Goal: Check status

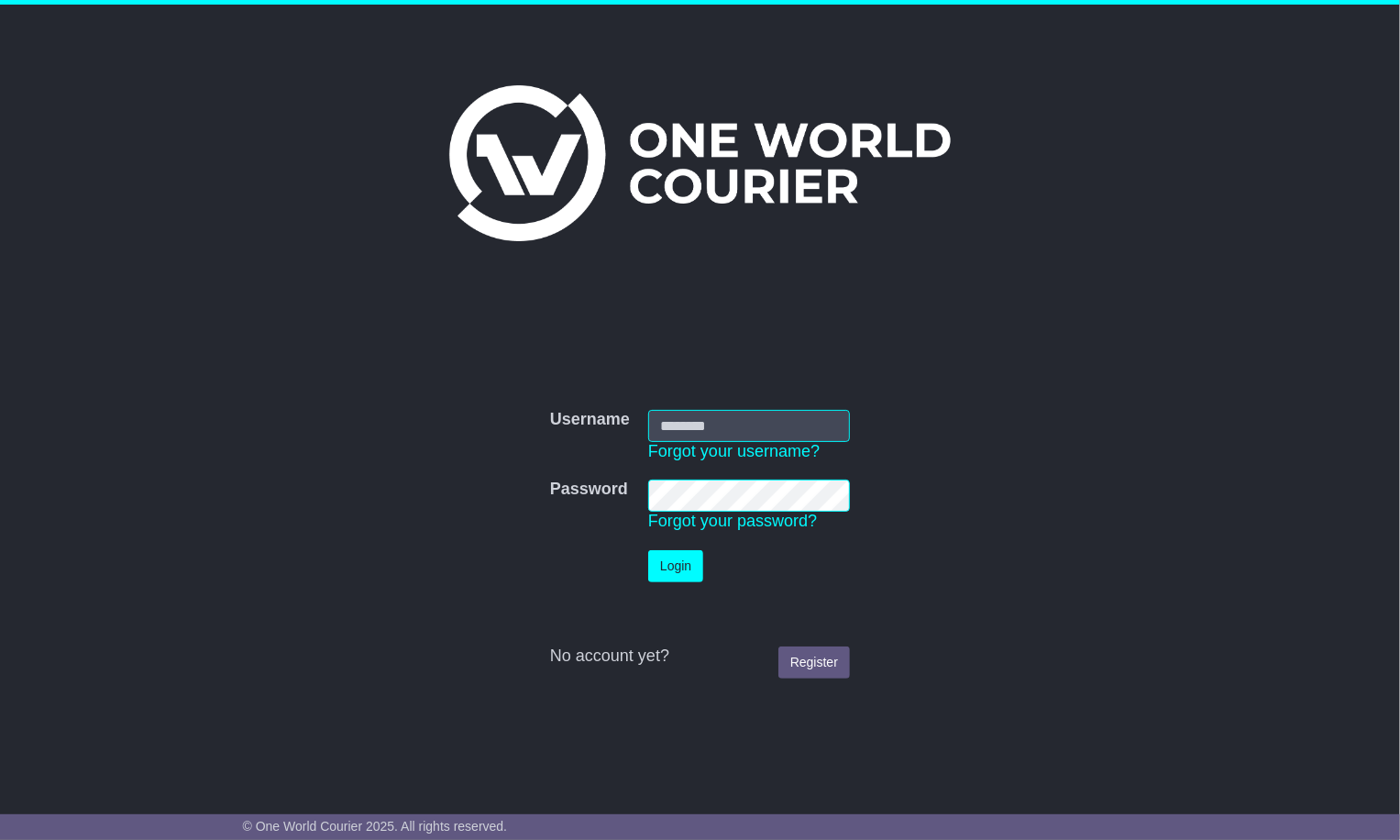
type input "**********"
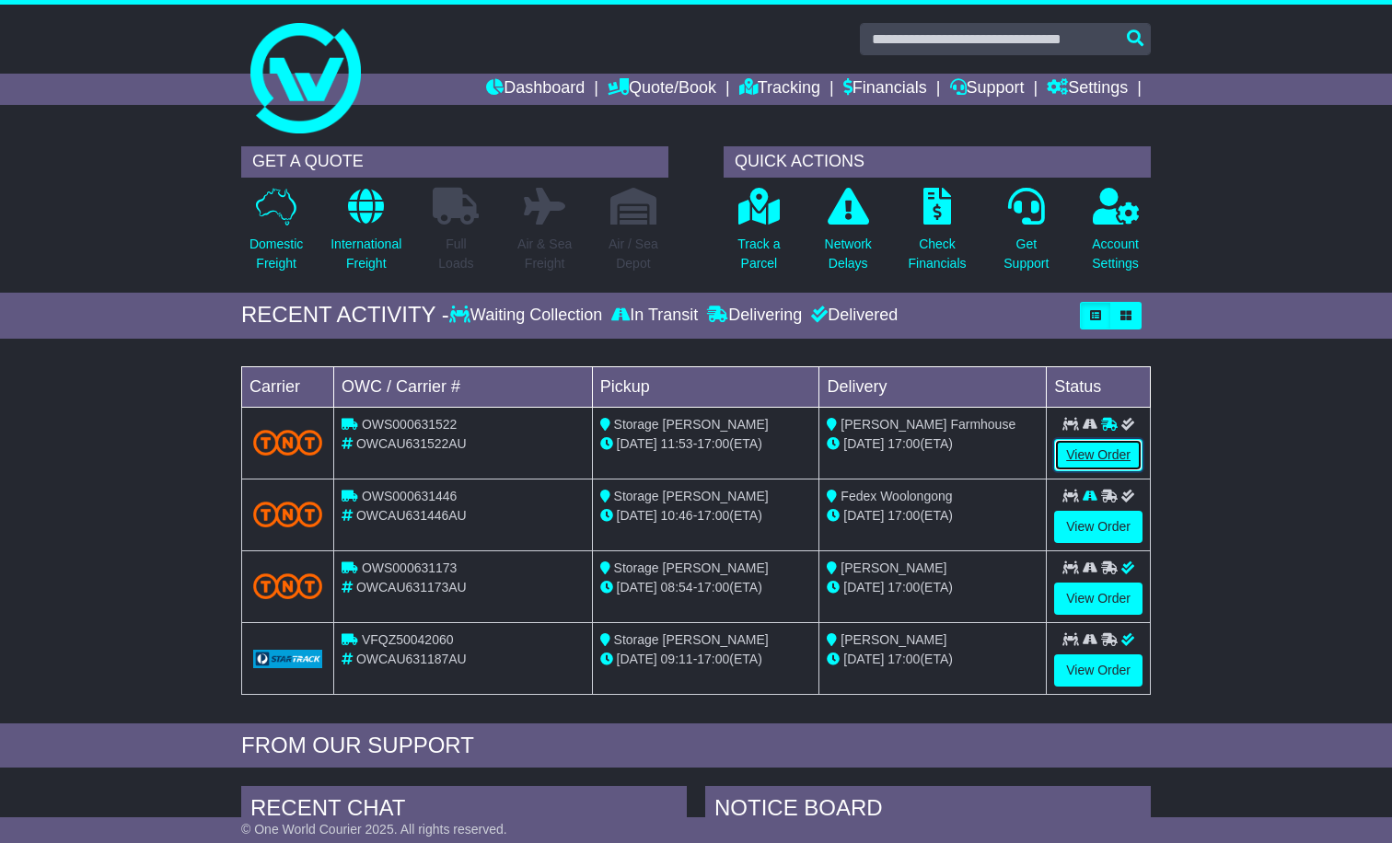
click at [1100, 454] on link "View Order" at bounding box center [1098, 455] width 88 height 32
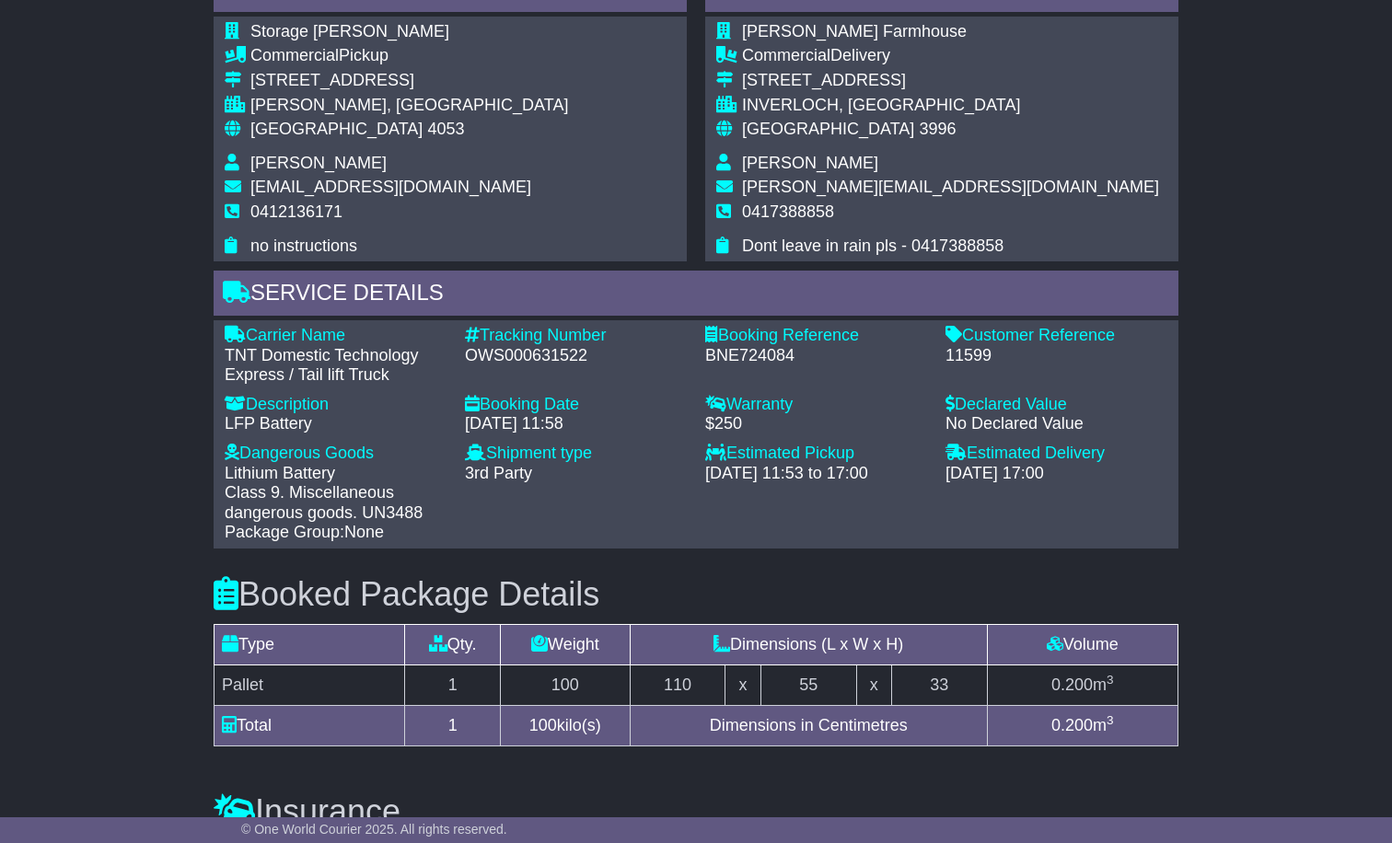
scroll to position [1006, 0]
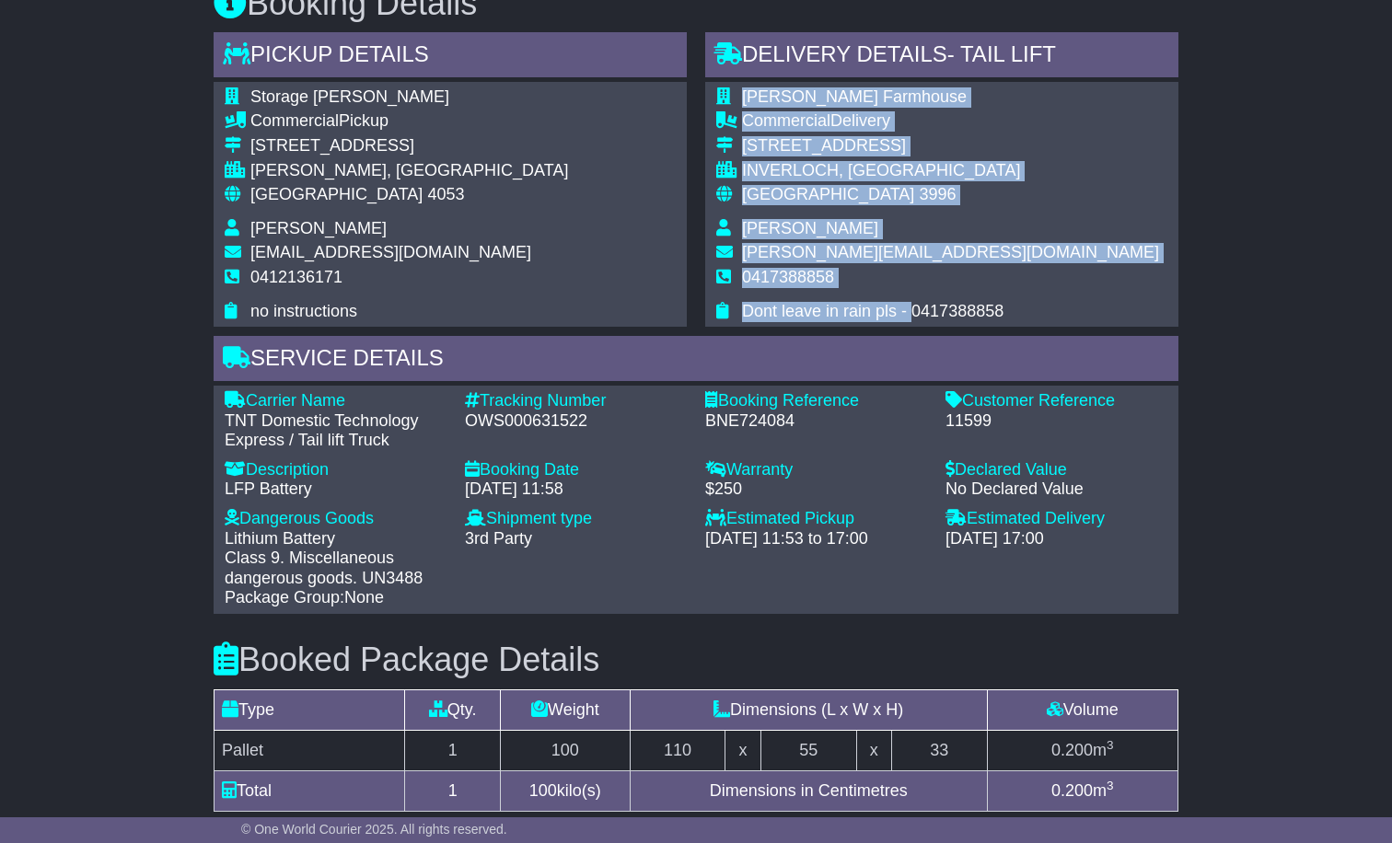
drag, startPoint x: 1003, startPoint y: 307, endPoint x: 917, endPoint y: 317, distance: 87.0
click at [911, 306] on div "[PERSON_NAME] Farmhouse Commercial Delivery [STREET_ADDRESS] [GEOGRAPHIC_DATA],…" at bounding box center [941, 204] width 473 height 245
click at [918, 318] on div "Maureen Davidson Farmhouse Commercial Delivery 537 Inverloch-Venus Bay Road INV…" at bounding box center [941, 204] width 473 height 245
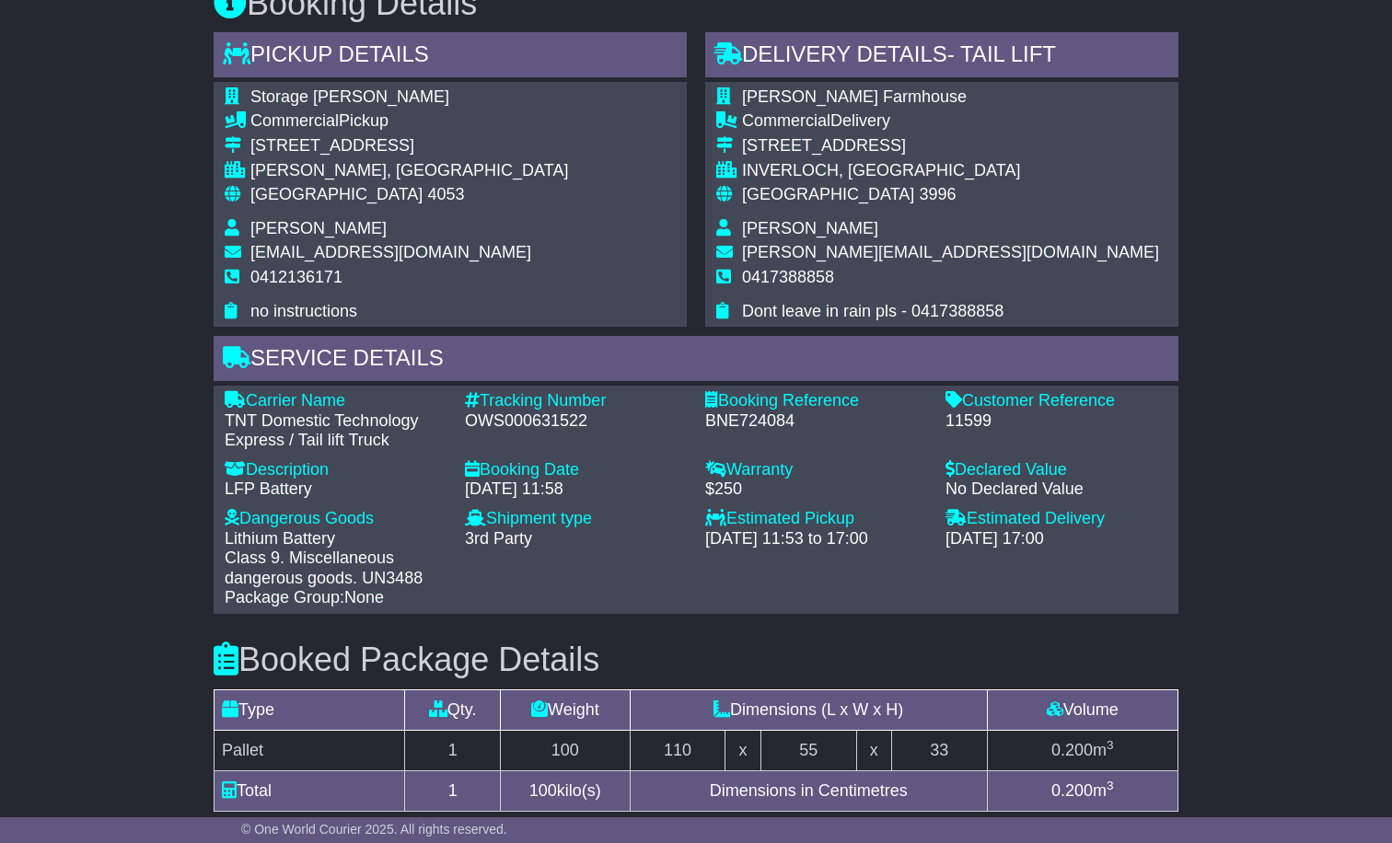
click at [918, 319] on div "Maureen Davidson Farmhouse Commercial Delivery 537 Inverloch-Venus Bay Road INV…" at bounding box center [941, 204] width 473 height 245
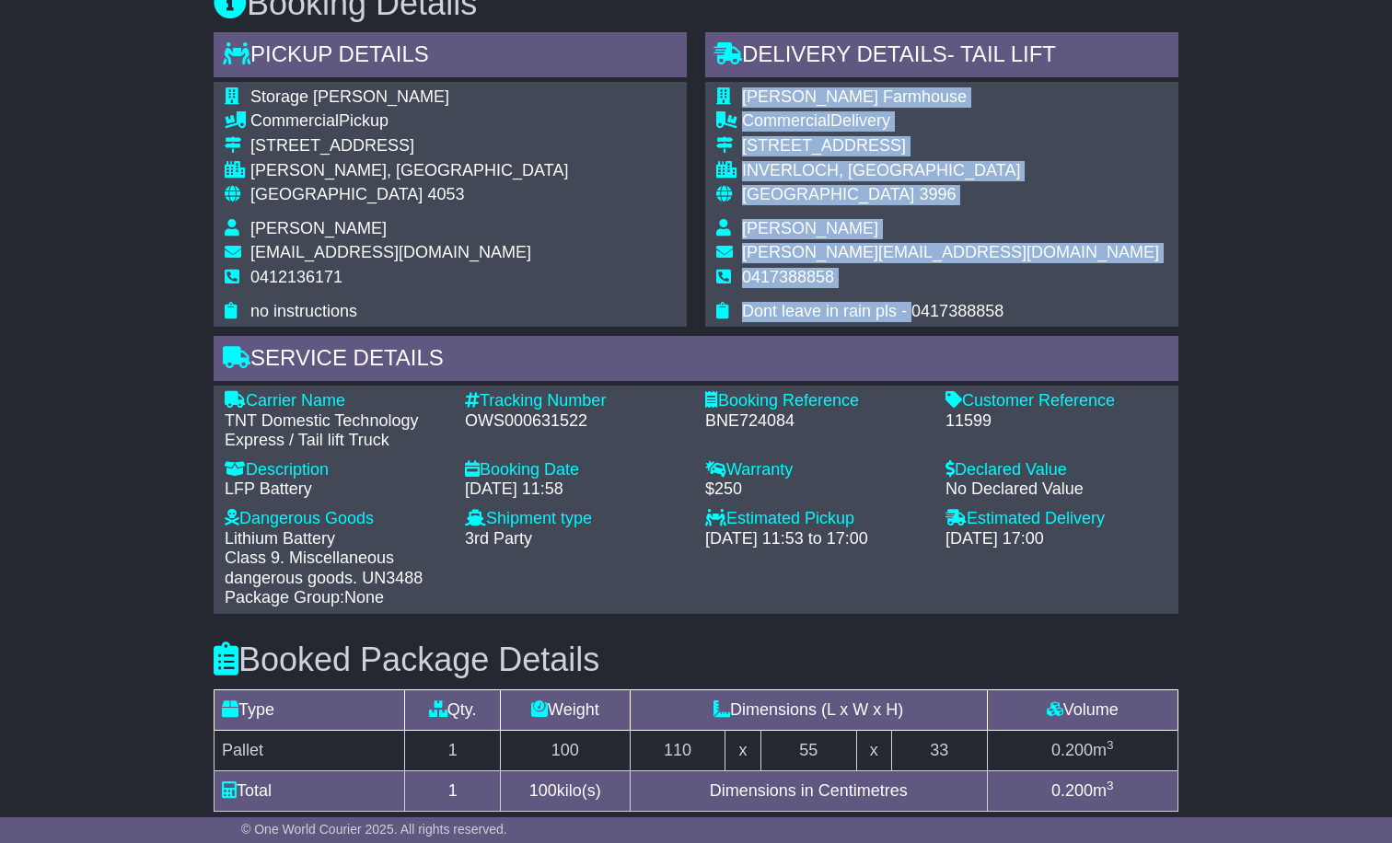
drag, startPoint x: 912, startPoint y: 311, endPoint x: 1030, endPoint y: 306, distance: 117.9
click at [1030, 306] on div "Maureen Davidson Farmhouse Commercial Delivery 537 Inverloch-Venus Bay Road INV…" at bounding box center [941, 204] width 473 height 245
click at [1003, 308] on div "Maureen Davidson Farmhouse Commercial Delivery 537 Inverloch-Venus Bay Road INV…" at bounding box center [941, 204] width 473 height 245
drag, startPoint x: 1011, startPoint y: 309, endPoint x: 914, endPoint y: 312, distance: 97.6
click at [914, 312] on div "Maureen Davidson Farmhouse Commercial Delivery 537 Inverloch-Venus Bay Road INV…" at bounding box center [941, 204] width 473 height 245
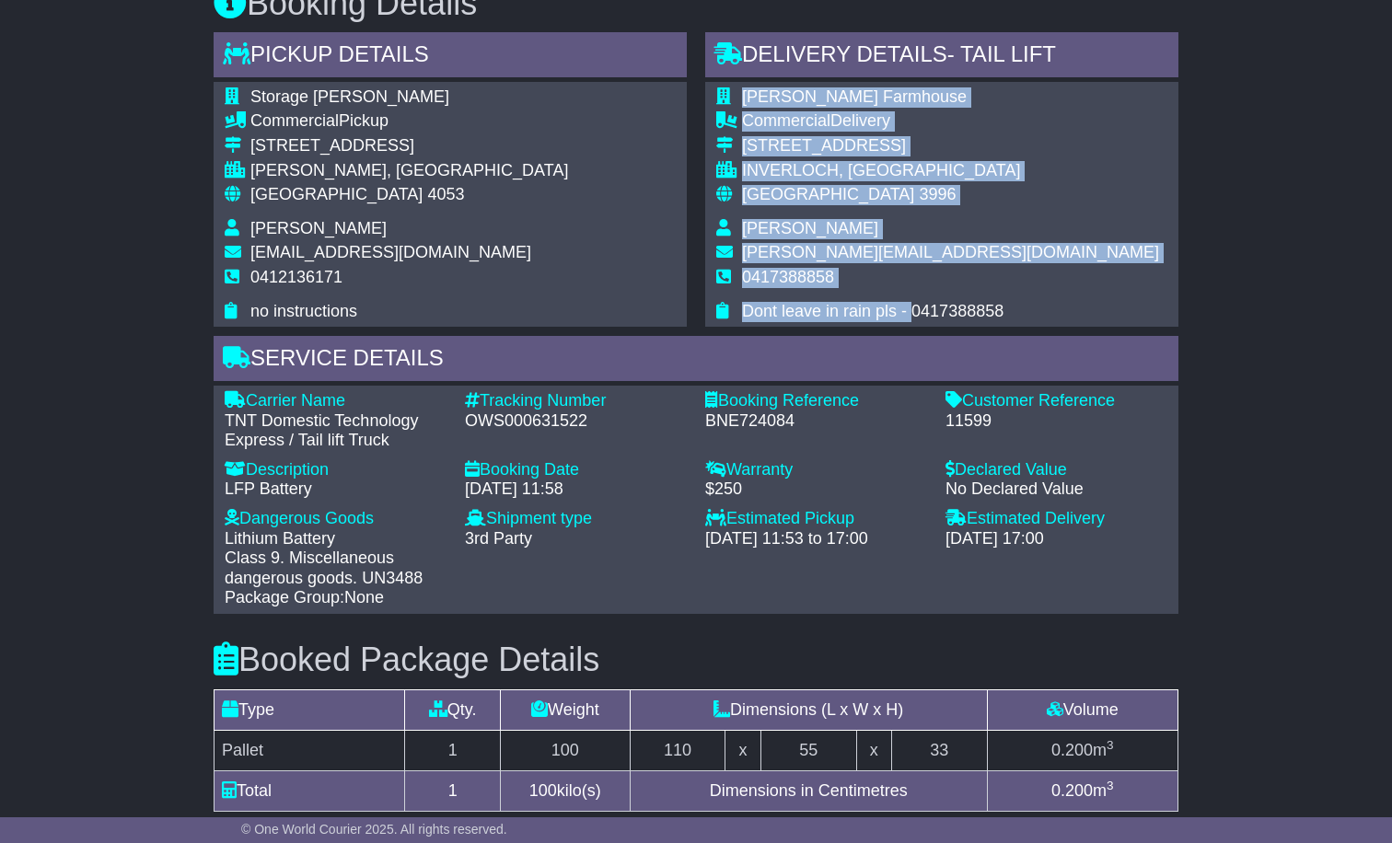
click at [918, 312] on span "Dont leave in rain pls - 0417388858" at bounding box center [872, 311] width 261 height 18
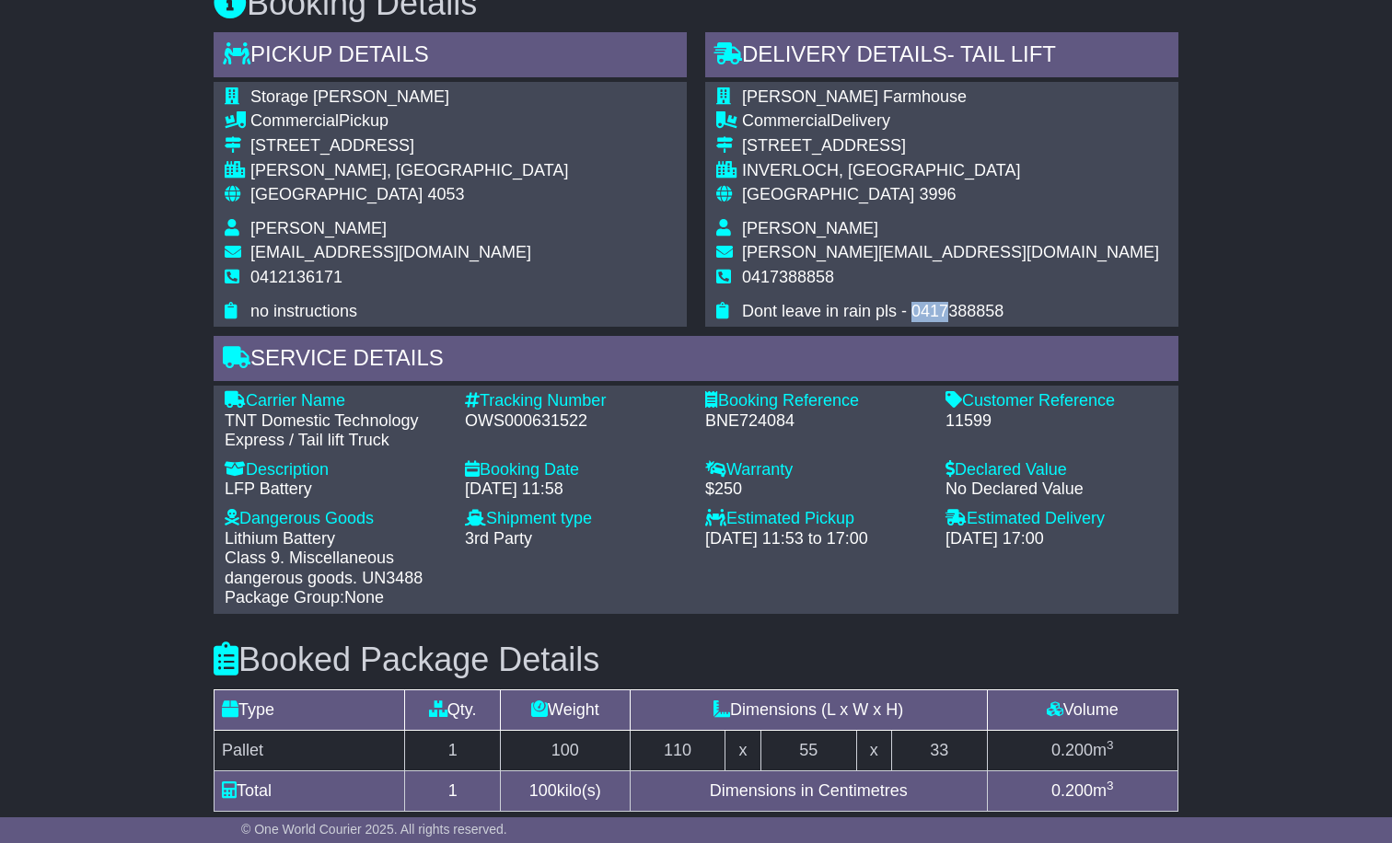
drag, startPoint x: 911, startPoint y: 311, endPoint x: 950, endPoint y: 311, distance: 38.7
click at [950, 311] on span "Dont leave in rain pls - 0417388858" at bounding box center [872, 311] width 261 height 18
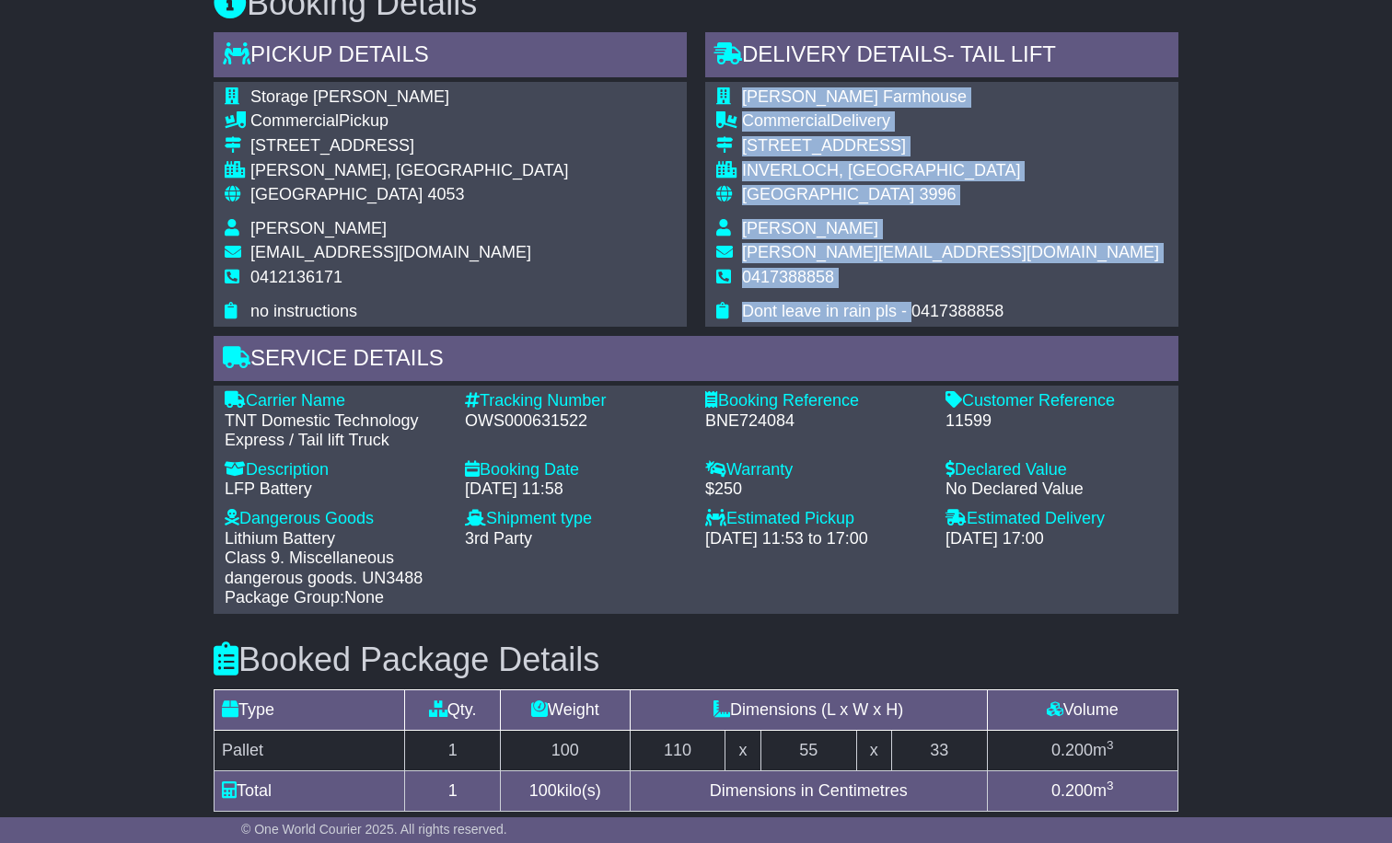
drag, startPoint x: 1011, startPoint y: 306, endPoint x: 913, endPoint y: 307, distance: 98.5
click at [913, 307] on div "Maureen Davidson Farmhouse Commercial Delivery 537 Inverloch-Venus Bay Road INV…" at bounding box center [941, 204] width 473 height 245
click at [910, 308] on span "Dont leave in rain pls - 0417388858" at bounding box center [872, 311] width 261 height 18
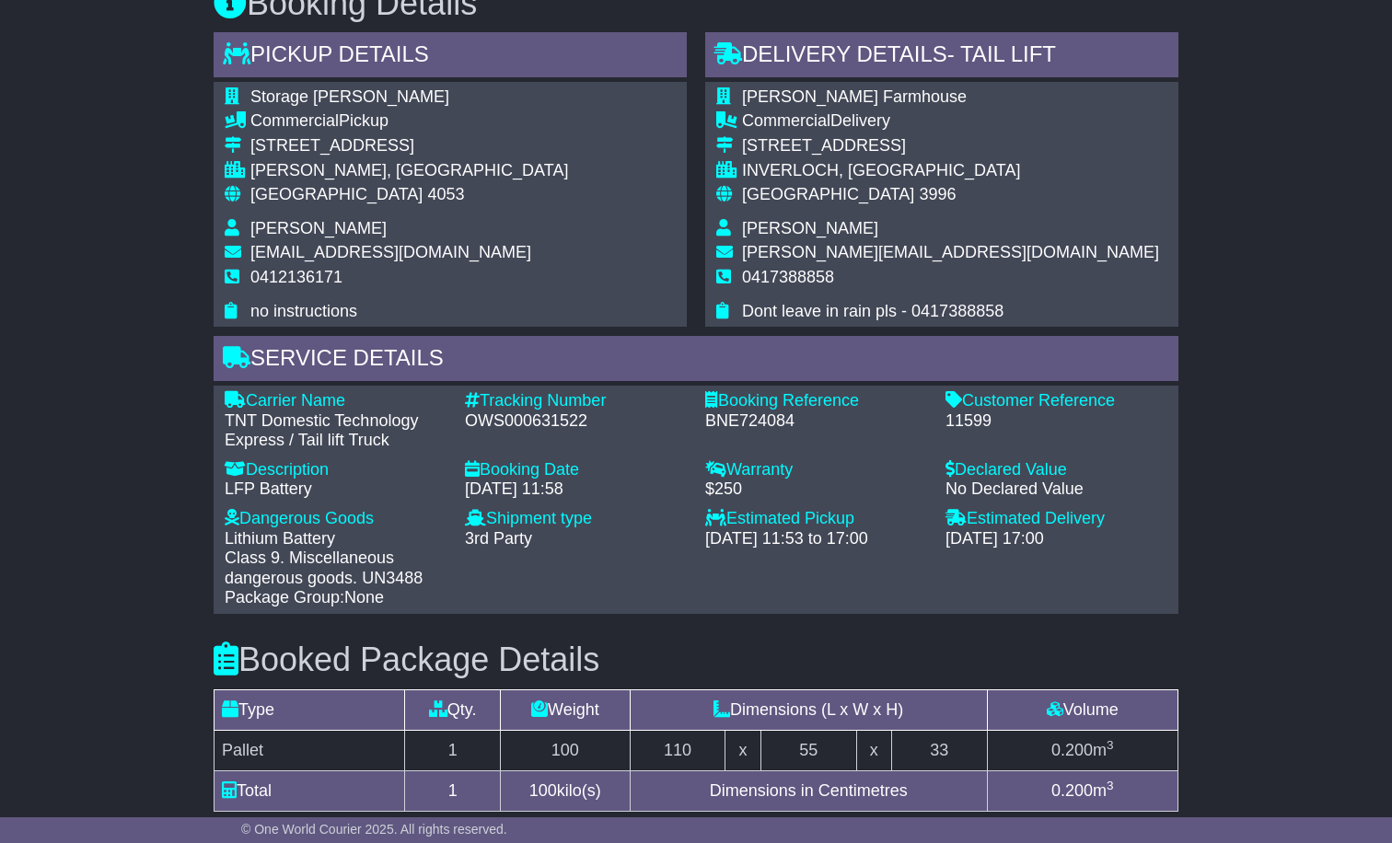
click at [912, 309] on span "Dont leave in rain pls - 0417388858" at bounding box center [872, 311] width 261 height 18
click at [973, 302] on span "Dont leave in rain pls - 0417388858" at bounding box center [872, 311] width 261 height 18
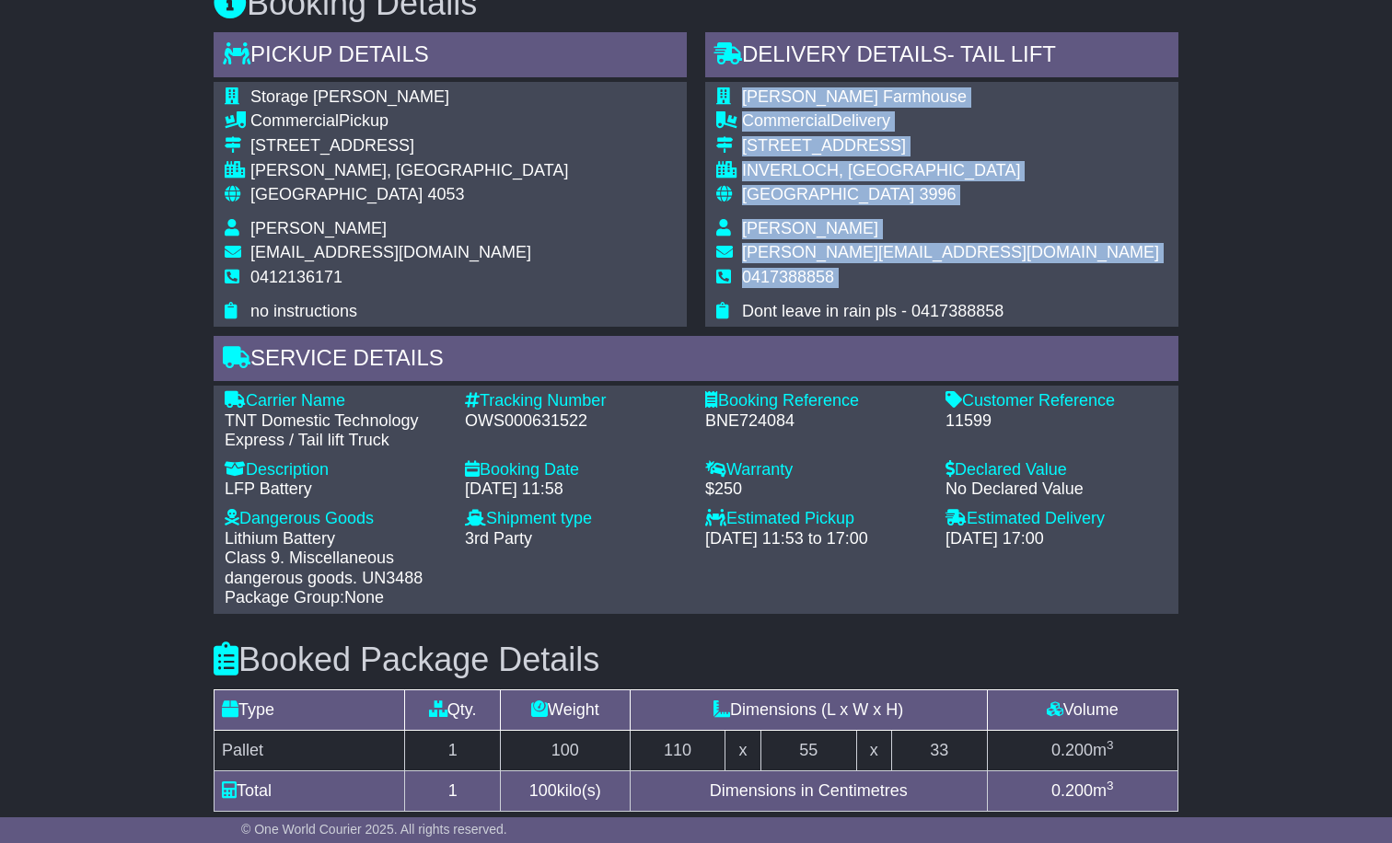
drag, startPoint x: 1005, startPoint y: 303, endPoint x: 744, endPoint y: 310, distance: 261.5
click at [744, 310] on div "Maureen Davidson Farmhouse Commercial Delivery 537 Inverloch-Venus Bay Road INV…" at bounding box center [941, 204] width 473 height 245
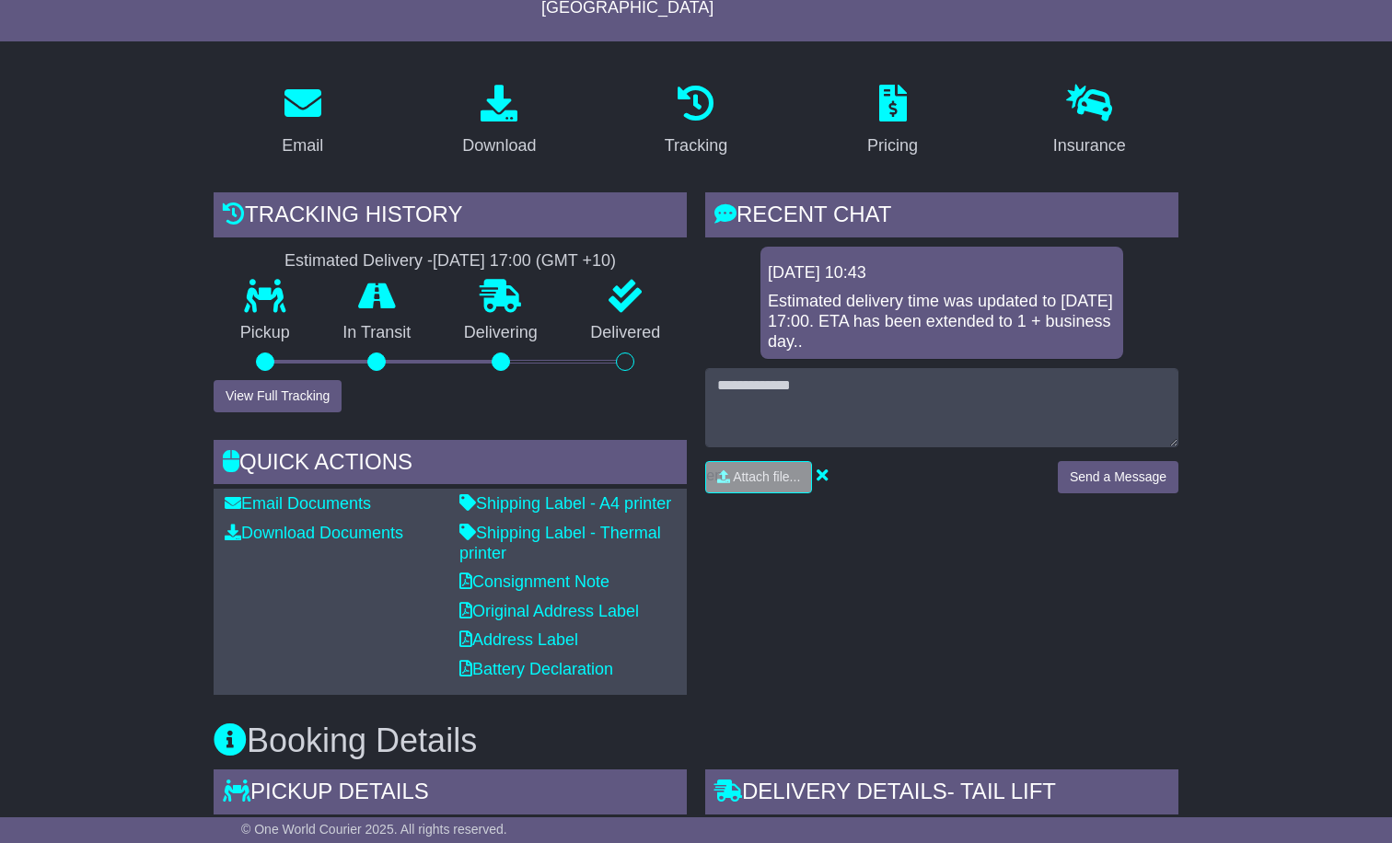
scroll to position [730, 0]
